Goal: Information Seeking & Learning: Learn about a topic

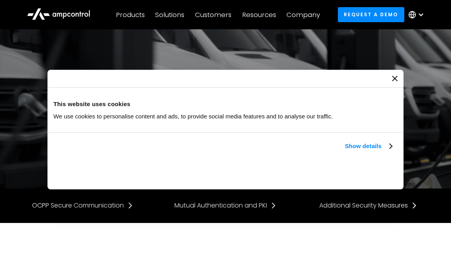
click at [392, 81] on div at bounding box center [225, 79] width 356 height 18
click at [394, 76] on icon "Close banner" at bounding box center [395, 79] width 6 height 6
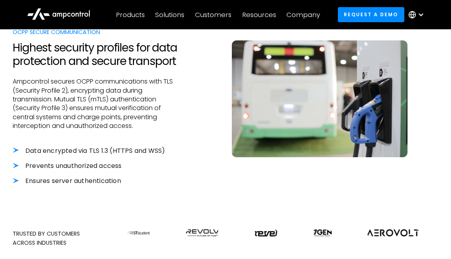
scroll to position [228, 0]
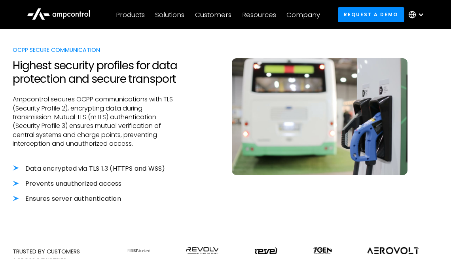
click at [16, 167] on li "Data encrypted via TLS 1.3 (HTTPS and WSS)" at bounding box center [95, 168] width 165 height 9
click at [128, 174] on div "Data encrypted via TLS 1.3 (HTTPS and WSS) Prevents unauthorized access Ensures…" at bounding box center [95, 191] width 165 height 55
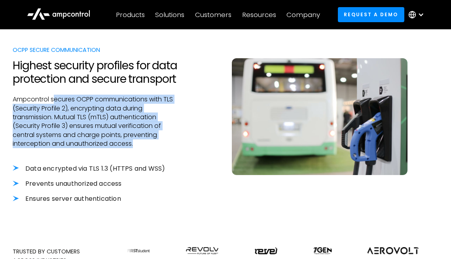
drag, startPoint x: 54, startPoint y: 98, endPoint x: 150, endPoint y: 153, distance: 110.2
click at [150, 153] on div "OCPP Secure Communication Highest security profiles for data protection and sec…" at bounding box center [95, 139] width 165 height 189
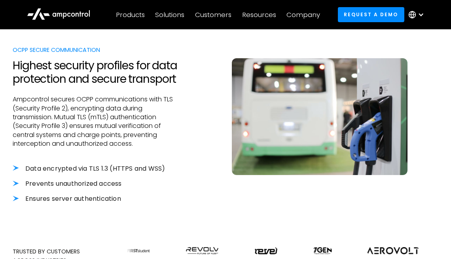
click at [172, 150] on div at bounding box center [95, 156] width 165 height 16
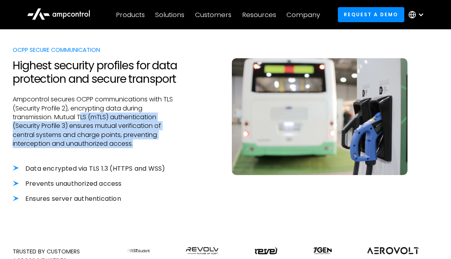
drag, startPoint x: 82, startPoint y: 119, endPoint x: 142, endPoint y: 144, distance: 64.9
click at [142, 144] on p "Ampcontrol secures OCPP communications with TLS (Security Profile 2), encryptin…" at bounding box center [95, 121] width 165 height 53
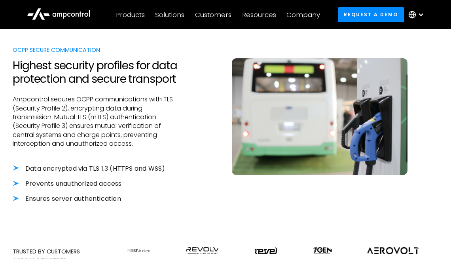
click at [165, 150] on div at bounding box center [95, 156] width 165 height 16
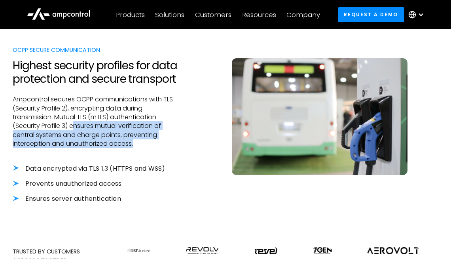
drag, startPoint x: 73, startPoint y: 129, endPoint x: 162, endPoint y: 150, distance: 91.3
click at [162, 150] on div "OCPP Secure Communication Highest security profiles for data protection and sec…" at bounding box center [95, 139] width 165 height 189
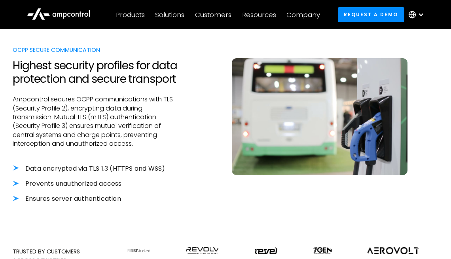
click at [170, 154] on div at bounding box center [95, 156] width 165 height 16
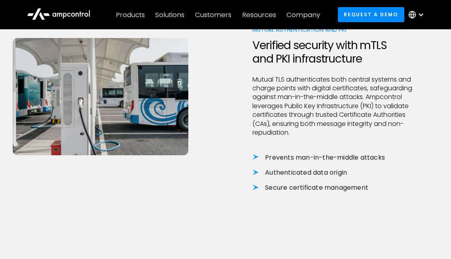
scroll to position [513, 0]
